Goal: Task Accomplishment & Management: Manage account settings

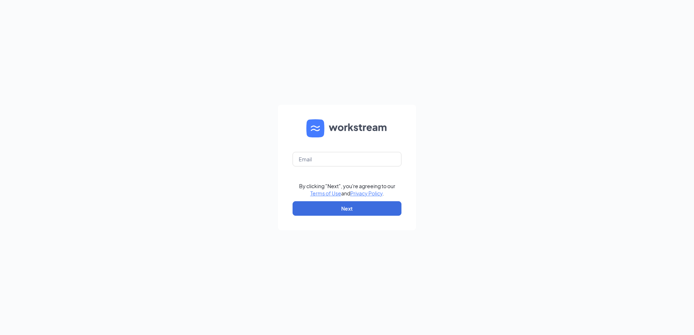
click at [345, 149] on form "By clicking "Next", you're agreeing to our Terms of Use and Privacy Policy . Ne…" at bounding box center [347, 168] width 138 height 126
click at [344, 158] on input "text" at bounding box center [346, 159] width 109 height 15
type input "[PERSON_NAME][EMAIL_ADDRESS][DOMAIN_NAME]"
click at [337, 206] on button "Next" at bounding box center [346, 208] width 109 height 15
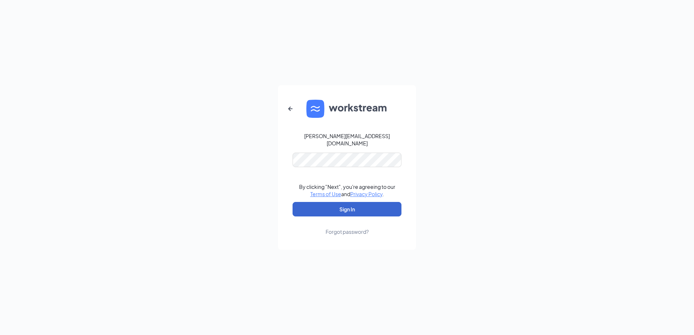
click at [342, 207] on button "Sign In" at bounding box center [346, 209] width 109 height 15
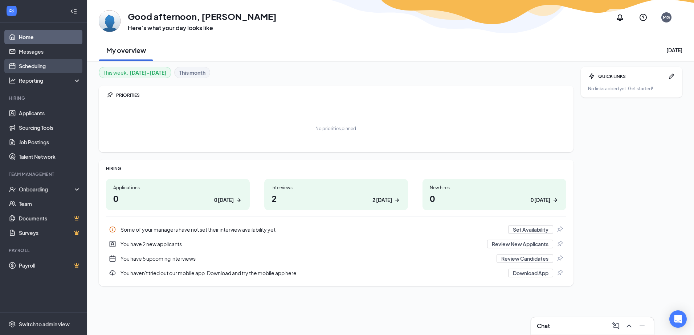
click at [55, 65] on link "Scheduling" at bounding box center [50, 66] width 62 height 15
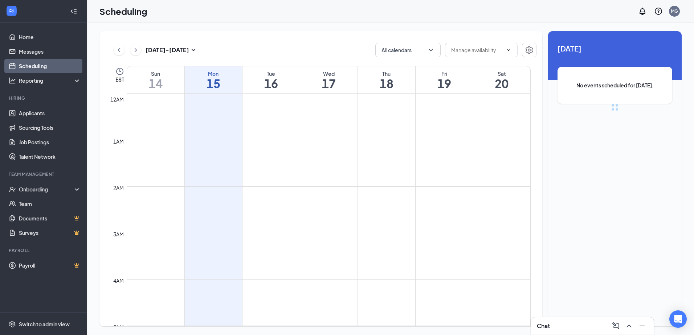
scroll to position [357, 0]
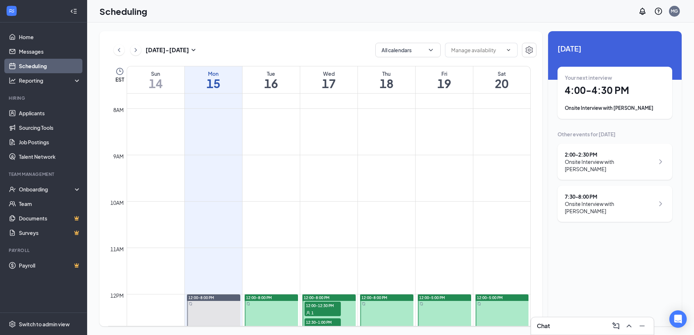
click at [596, 108] on div "Onsite Interview with [PERSON_NAME]" at bounding box center [614, 107] width 100 height 7
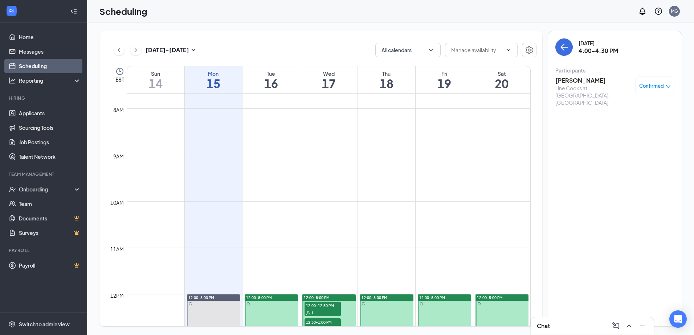
click at [564, 80] on h3 "[PERSON_NAME]" at bounding box center [593, 81] width 76 height 8
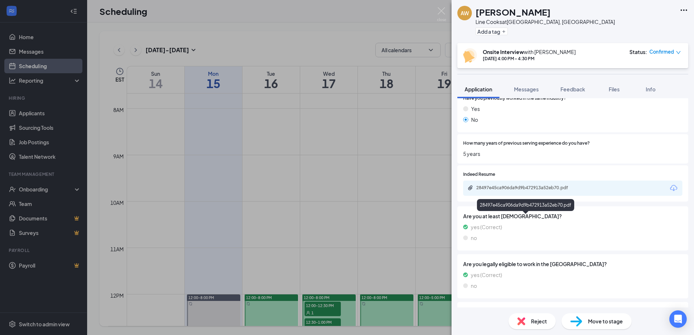
scroll to position [254, 0]
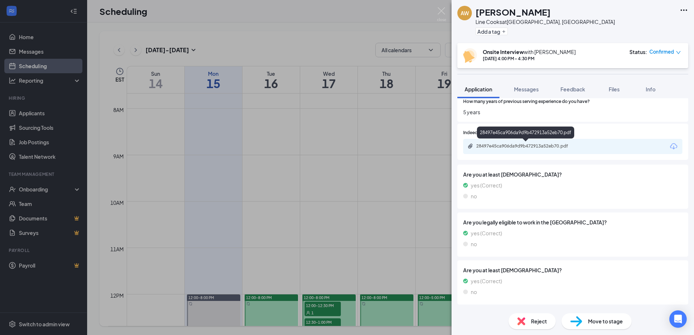
click at [526, 144] on div "28497e45ca906da9d9b472913a52eb70.pdf" at bounding box center [527, 146] width 102 height 6
click at [439, 10] on img at bounding box center [441, 14] width 9 height 14
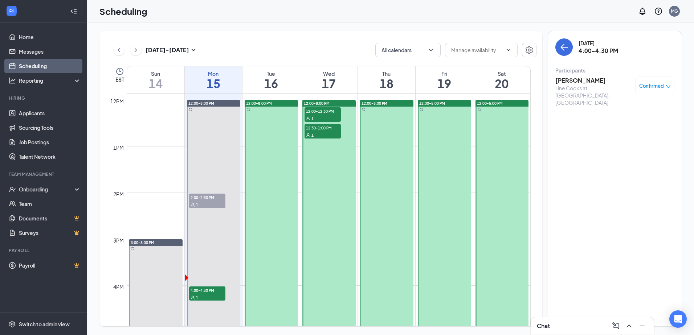
scroll to position [610, 0]
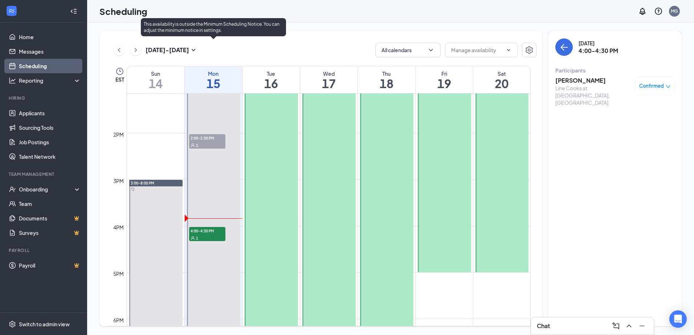
click at [213, 234] on span "4:00-4:30 PM" at bounding box center [207, 230] width 36 height 7
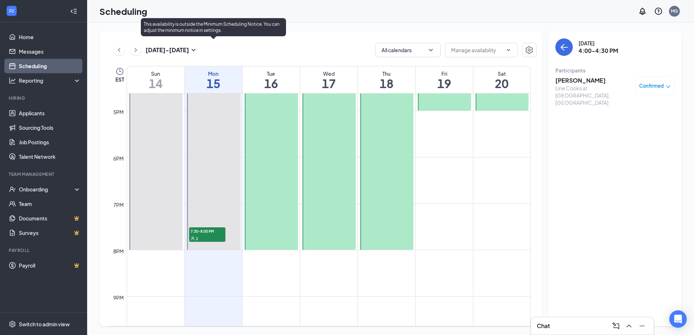
scroll to position [792, 0]
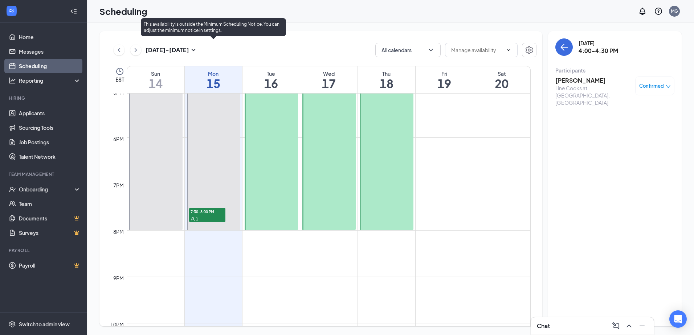
click at [214, 217] on div "1" at bounding box center [207, 218] width 36 height 7
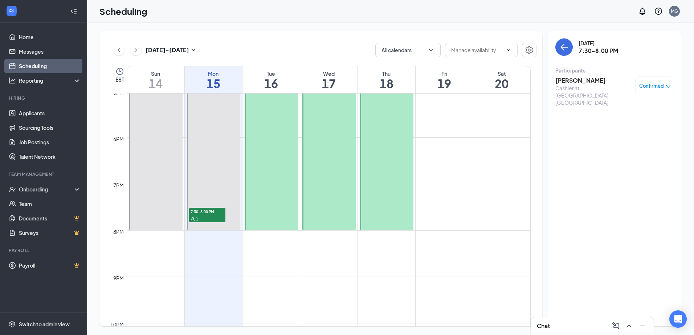
click at [575, 79] on h3 "[PERSON_NAME]" at bounding box center [593, 81] width 76 height 8
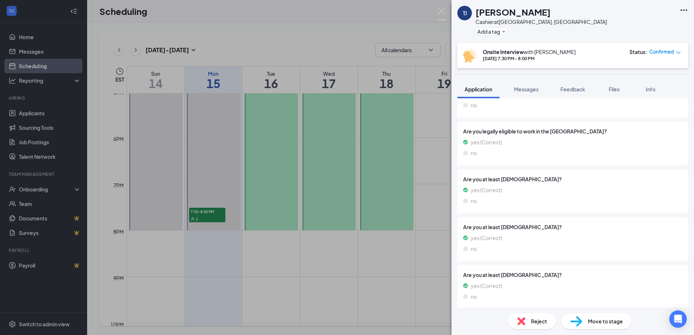
scroll to position [326, 0]
